Goal: Task Accomplishment & Management: Manage account settings

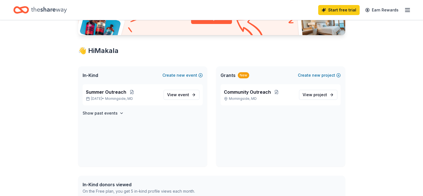
scroll to position [83, 0]
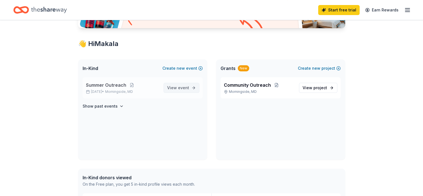
click at [179, 88] on span "event" at bounding box center [183, 87] width 11 height 5
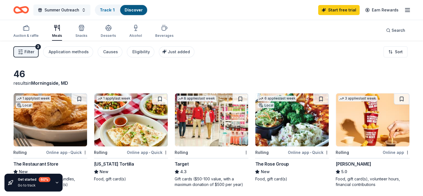
click at [79, 8] on span "Summer Outreach" at bounding box center [62, 10] width 35 height 7
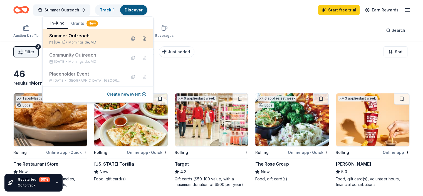
click at [144, 38] on button at bounding box center [144, 38] width 9 height 9
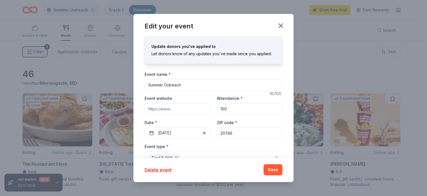
click at [190, 110] on input "Event website" at bounding box center [178, 108] width 66 height 11
click at [191, 128] on button "[DATE]" at bounding box center [178, 132] width 66 height 11
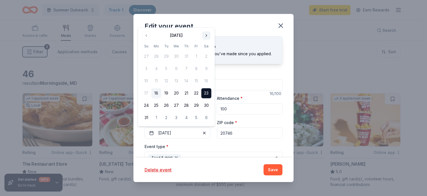
click at [208, 37] on button "Go to next month" at bounding box center [207, 35] width 8 height 8
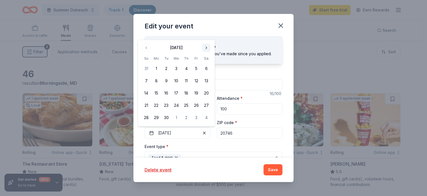
click at [206, 48] on button "Go to next month" at bounding box center [207, 48] width 8 height 8
click at [147, 46] on button "Go to previous month" at bounding box center [146, 48] width 8 height 8
click at [207, 107] on button "27" at bounding box center [206, 105] width 10 height 10
click at [276, 169] on button "Save" at bounding box center [273, 169] width 19 height 11
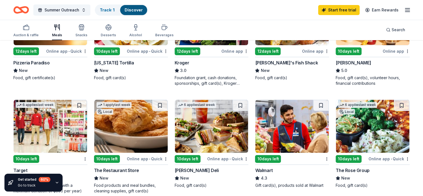
scroll to position [111, 0]
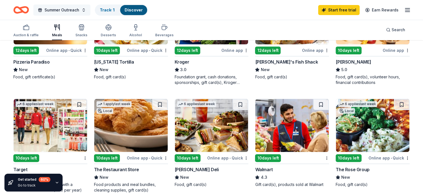
click at [79, 10] on span "Summer Outreach" at bounding box center [62, 10] width 35 height 7
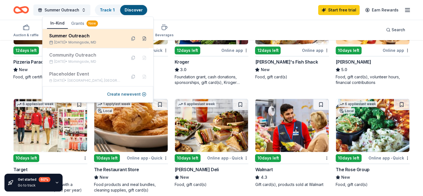
click at [145, 37] on button at bounding box center [144, 38] width 9 height 9
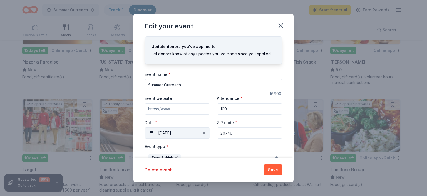
click at [186, 134] on button "[DATE]" at bounding box center [178, 132] width 66 height 11
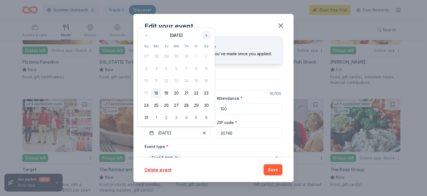
click at [208, 35] on button "Go to next month" at bounding box center [207, 35] width 8 height 8
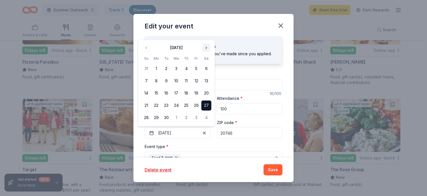
click at [208, 35] on div "Edit your event" at bounding box center [214, 25] width 160 height 22
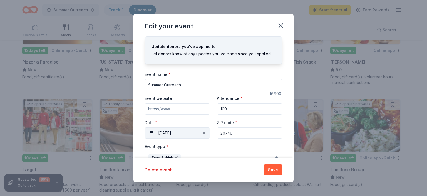
click at [177, 129] on button "[DATE]" at bounding box center [178, 132] width 66 height 11
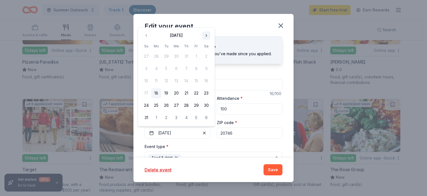
click at [206, 35] on button "Go to next month" at bounding box center [207, 35] width 8 height 8
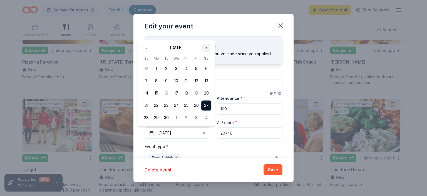
click at [206, 48] on button "Go to next month" at bounding box center [207, 48] width 8 height 8
click at [208, 80] on button "11" at bounding box center [206, 81] width 10 height 10
click at [276, 167] on button "Save" at bounding box center [273, 169] width 19 height 11
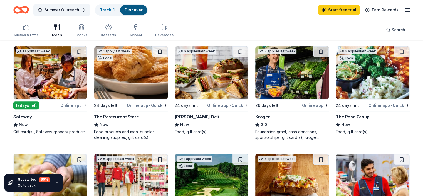
scroll to position [167, 0]
